Goal: Transaction & Acquisition: Purchase product/service

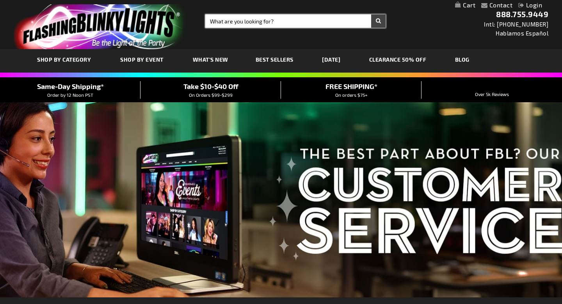
click at [249, 21] on input "Search" at bounding box center [295, 20] width 180 height 13
type input "dragonfly"
click at [371, 14] on button "Search" at bounding box center [378, 20] width 14 height 13
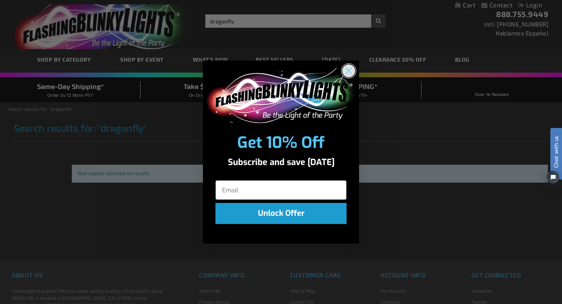
click at [352, 68] on circle "Close dialog" at bounding box center [348, 70] width 13 height 13
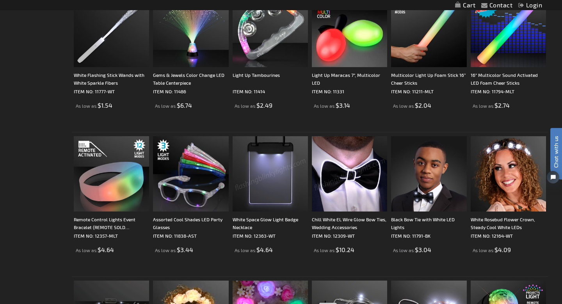
scroll to position [614, 0]
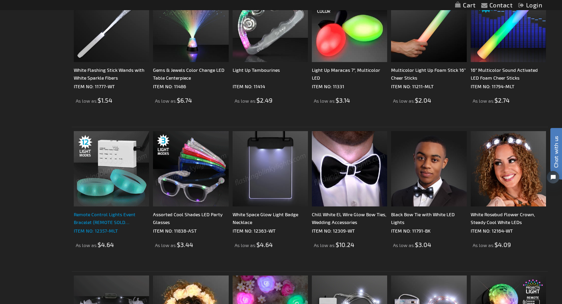
click at [121, 214] on div "Remote Control Lights Event Bracelet (REMOTE SOLD SEPARATELY)" at bounding box center [111, 218] width 75 height 16
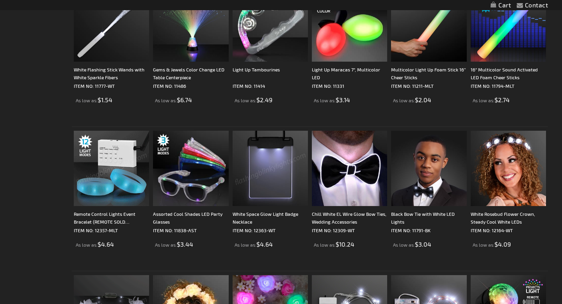
click at [126, 183] on img at bounding box center [111, 168] width 75 height 75
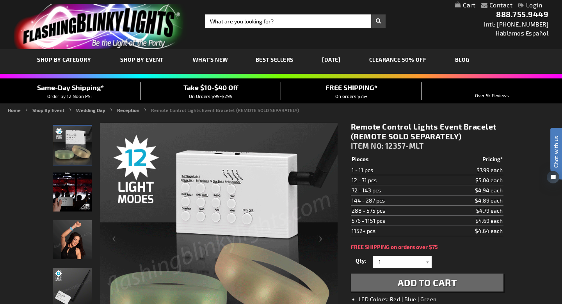
scroll to position [79, 0]
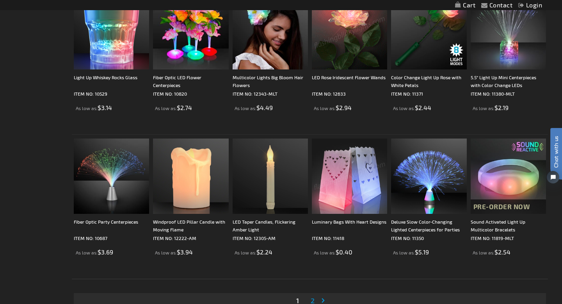
scroll to position [1329, 0]
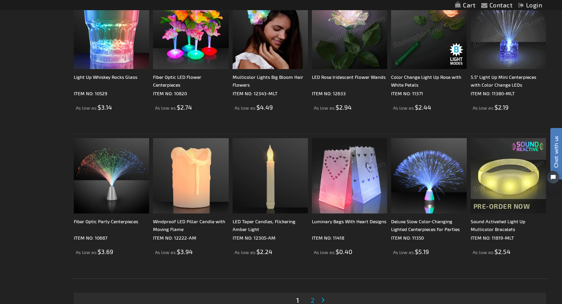
click at [494, 177] on img at bounding box center [508, 175] width 75 height 75
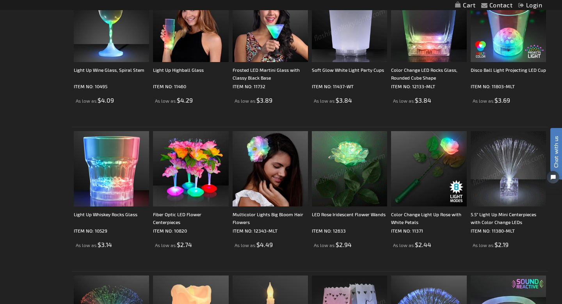
scroll to position [1242, 0]
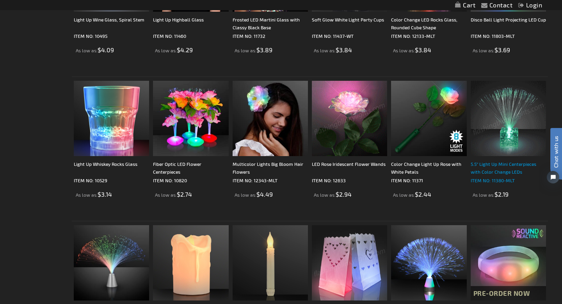
click at [512, 167] on div "5.5" Light Up Mini Centerpieces with Color Change LEDs" at bounding box center [508, 168] width 75 height 16
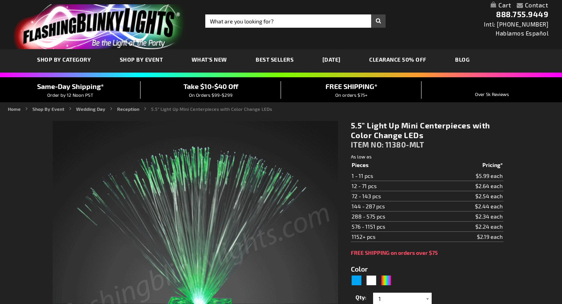
type input "5659"
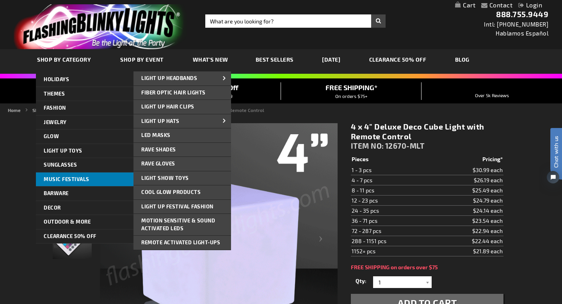
click at [107, 178] on link "Music Festivals" at bounding box center [85, 179] width 98 height 14
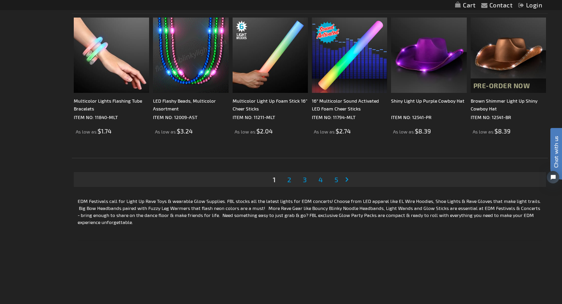
scroll to position [1521, 0]
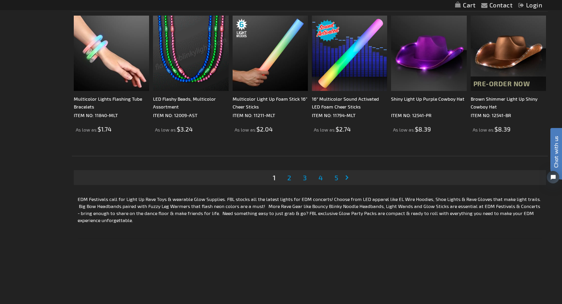
click at [289, 176] on span "2" at bounding box center [289, 177] width 4 height 9
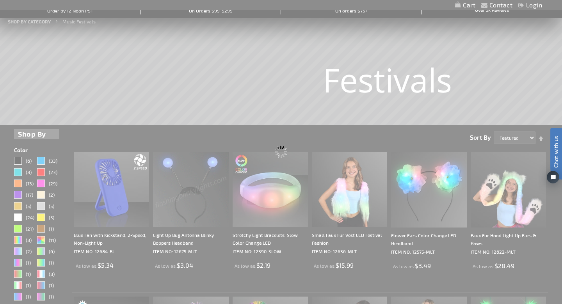
scroll to position [0, 0]
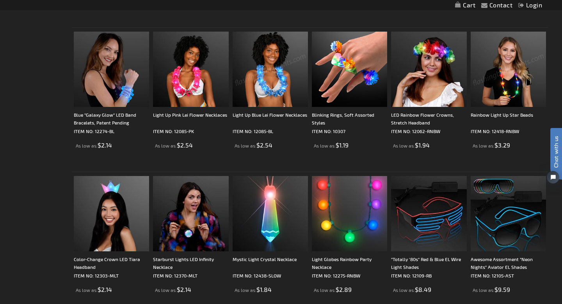
scroll to position [850, 0]
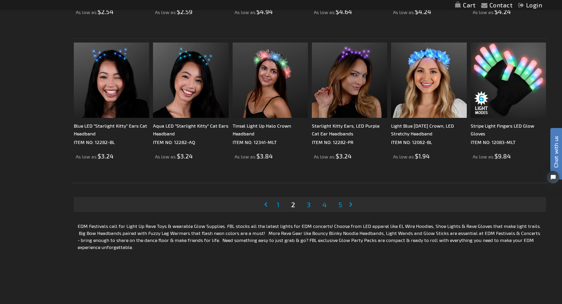
click at [309, 206] on span "3" at bounding box center [309, 204] width 4 height 9
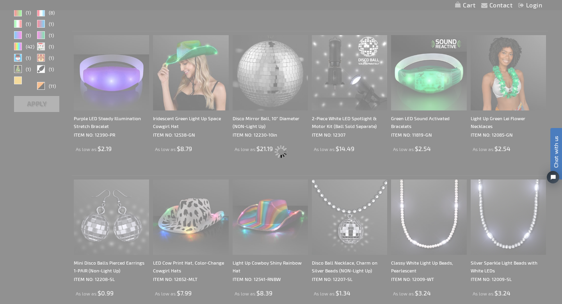
scroll to position [0, 0]
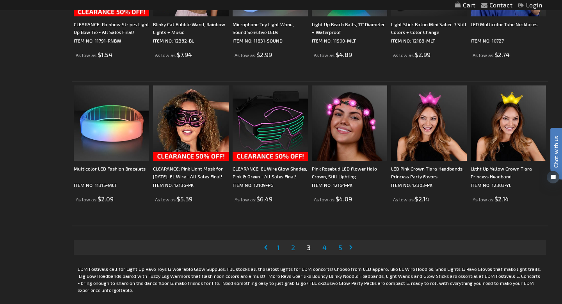
scroll to position [1485, 0]
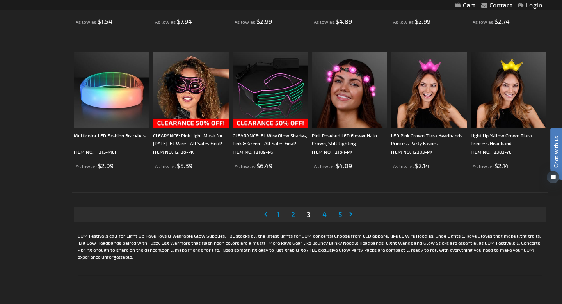
click at [326, 216] on span "4" at bounding box center [324, 214] width 4 height 9
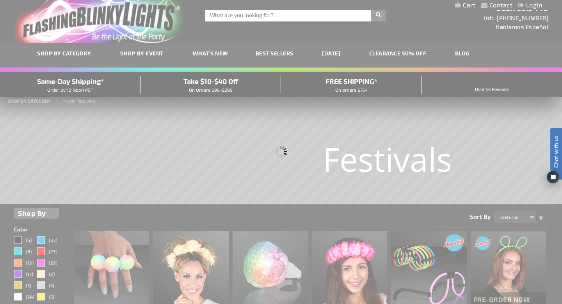
scroll to position [0, 0]
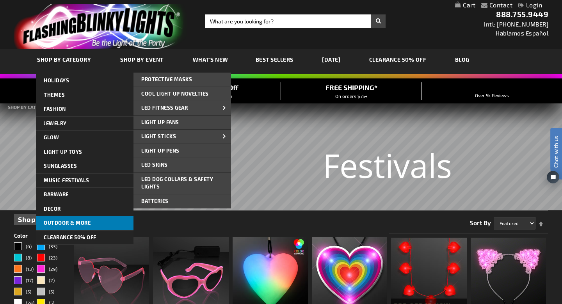
click at [72, 222] on span "Outdoor & More" at bounding box center [67, 223] width 47 height 6
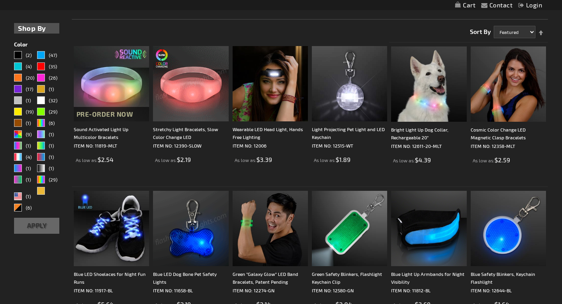
scroll to position [70, 0]
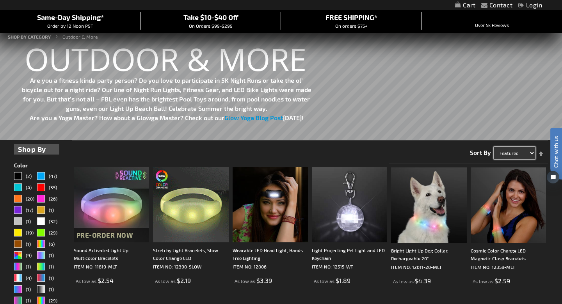
click at [525, 150] on select "Featured Name Price Best Sellers" at bounding box center [515, 153] width 42 height 12
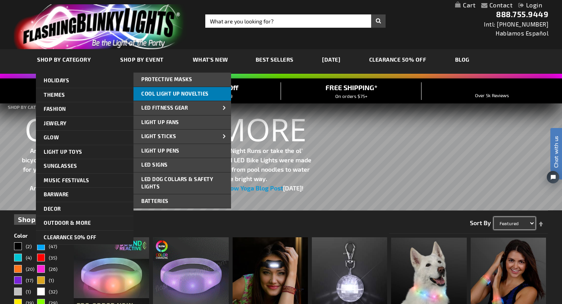
click at [176, 90] on link "Cool Light Up Novelties" at bounding box center [182, 94] width 98 height 14
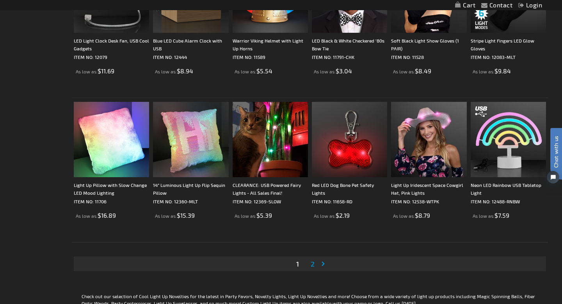
scroll to position [1378, 0]
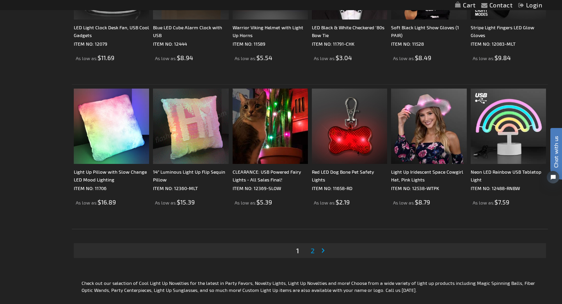
click at [312, 252] on span "2" at bounding box center [313, 250] width 4 height 9
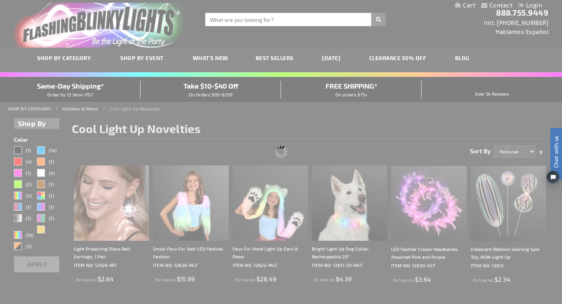
scroll to position [0, 0]
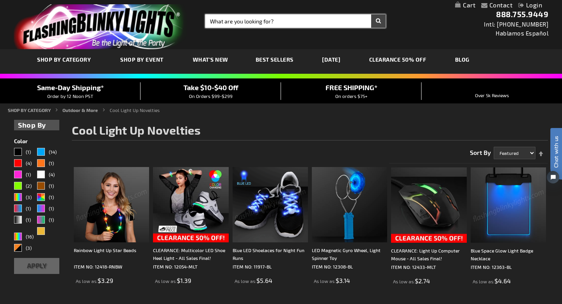
click at [246, 15] on input "Search" at bounding box center [295, 20] width 180 height 13
type input "lantern"
click at [371, 14] on button "Search" at bounding box center [378, 20] width 14 height 13
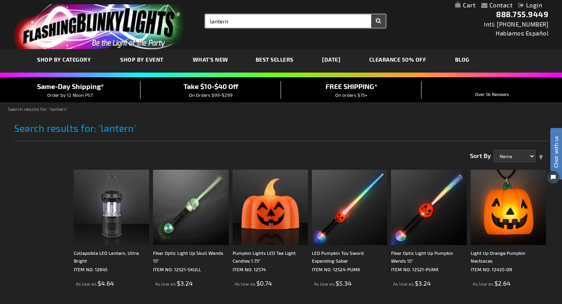
click at [220, 21] on input "lantern" at bounding box center [295, 20] width 180 height 13
type input "outdoor light"
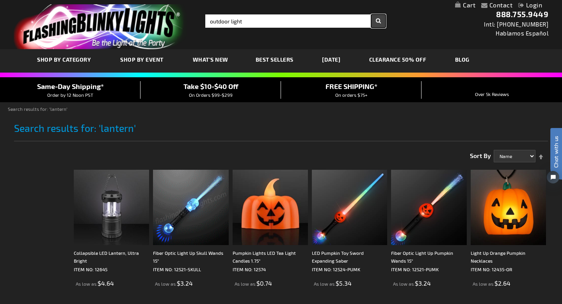
click at [379, 20] on button "Search" at bounding box center [378, 20] width 14 height 13
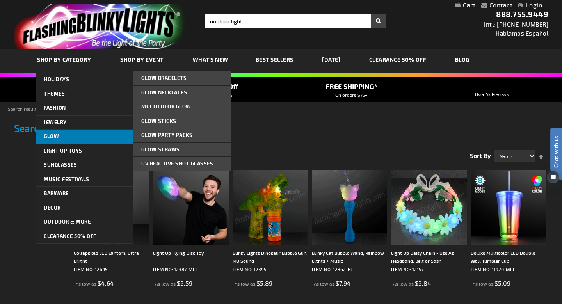
click at [62, 131] on link "Glow" at bounding box center [85, 137] width 98 height 14
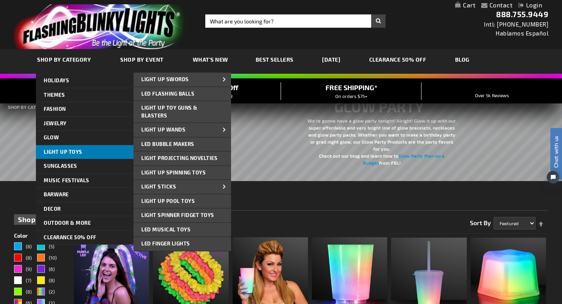
click at [64, 156] on link "Light Up Toys" at bounding box center [85, 152] width 98 height 14
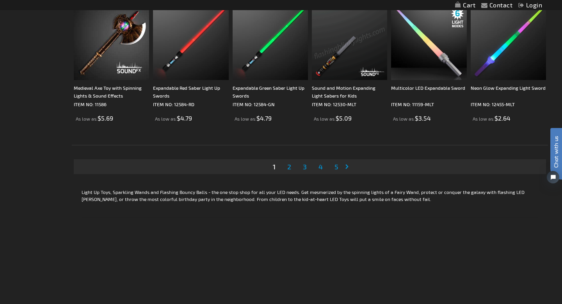
scroll to position [1524, 0]
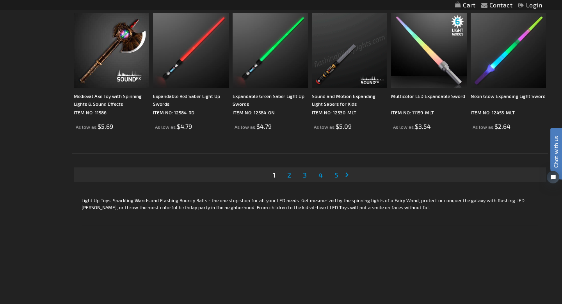
click at [290, 174] on span "2" at bounding box center [289, 175] width 4 height 9
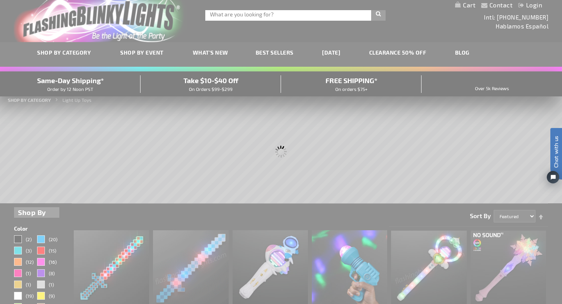
scroll to position [0, 0]
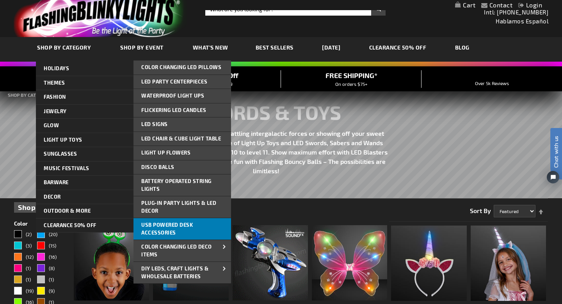
scroll to position [18, 0]
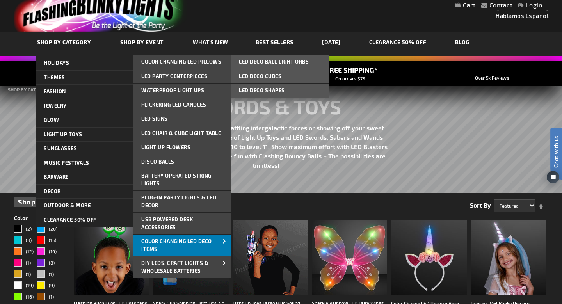
click at [202, 240] on span "Color Changing LED Deco Items" at bounding box center [176, 245] width 71 height 14
